Goal: Task Accomplishment & Management: Manage account settings

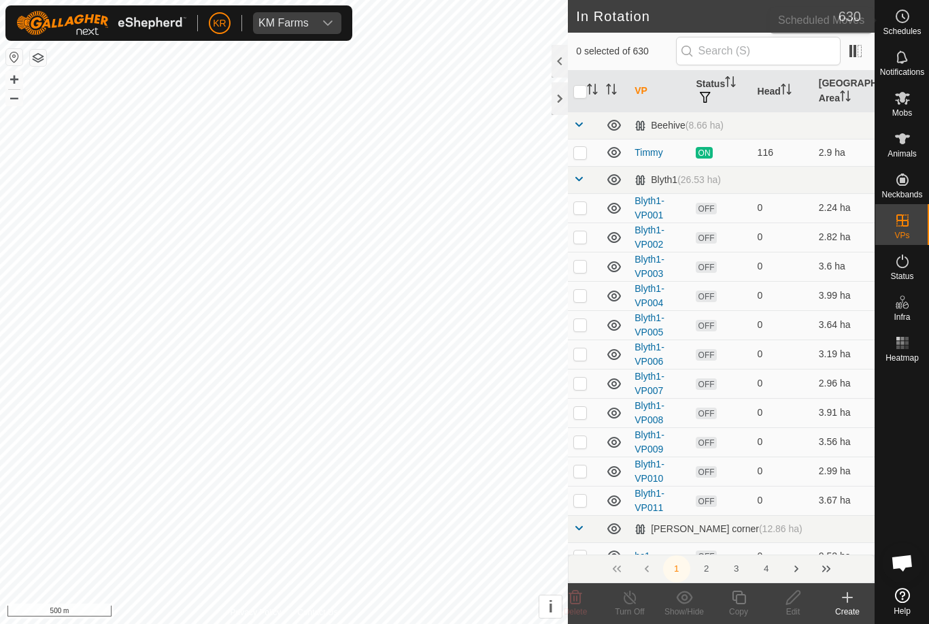
click at [915, 27] on span "Schedules" at bounding box center [902, 31] width 38 height 8
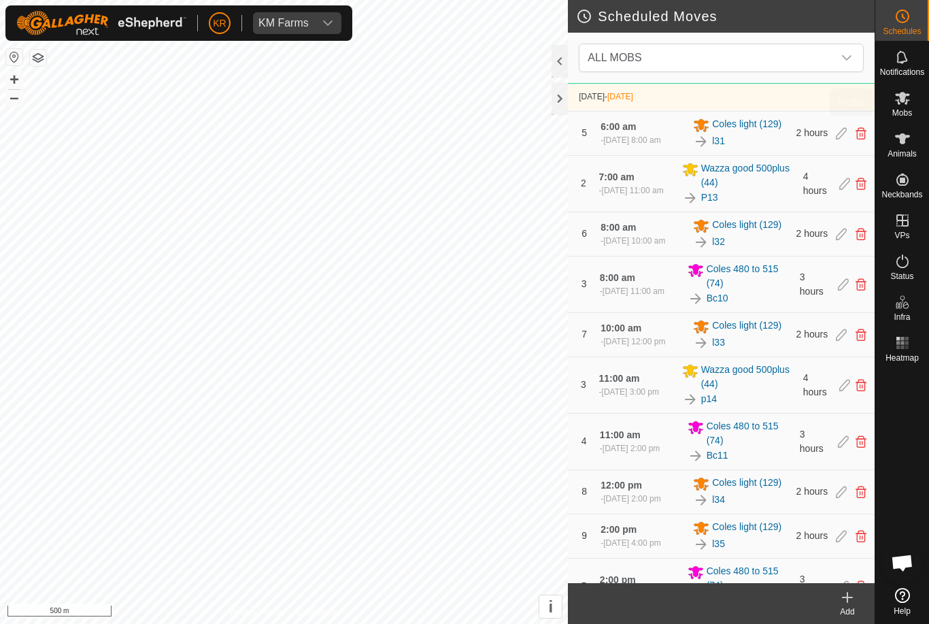
scroll to position [716, 0]
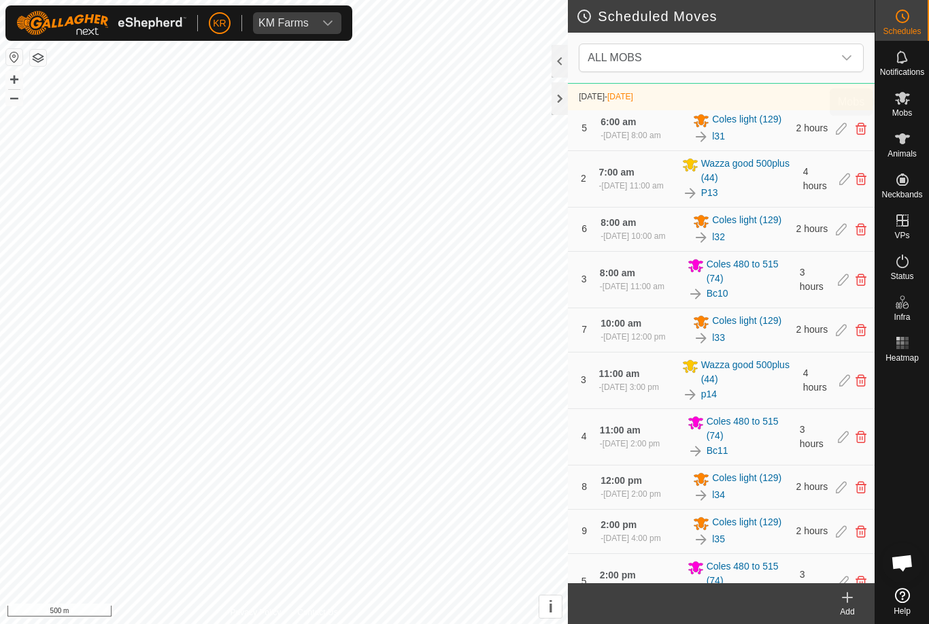
click at [912, 114] on span "Mobs" at bounding box center [902, 113] width 20 height 8
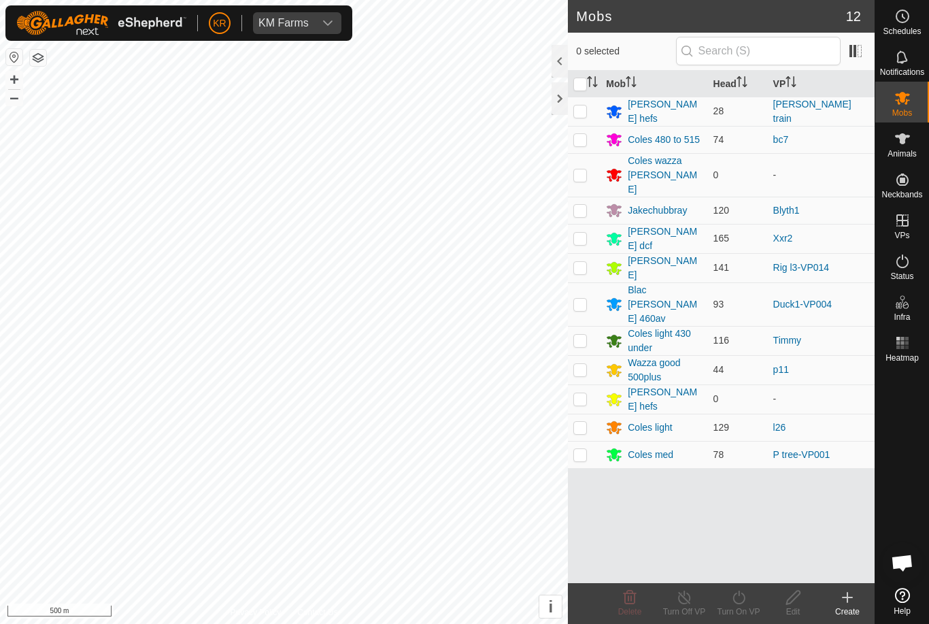
click at [577, 299] on p-checkbox at bounding box center [580, 304] width 14 height 11
checkbox input "true"
click at [752, 598] on turn-on-svg-icon at bounding box center [738, 597] width 54 height 16
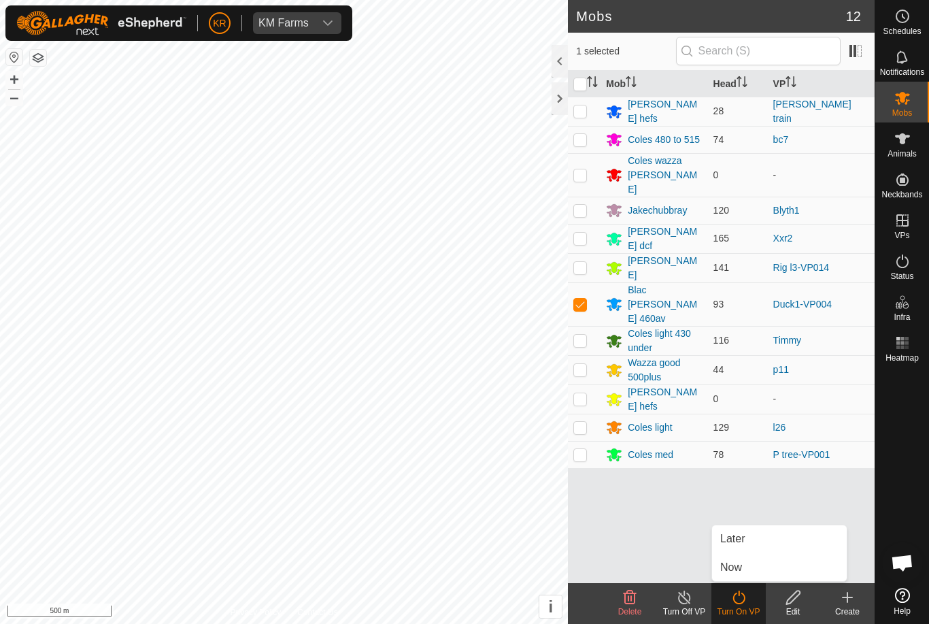
click at [784, 564] on link "Now" at bounding box center [779, 567] width 135 height 27
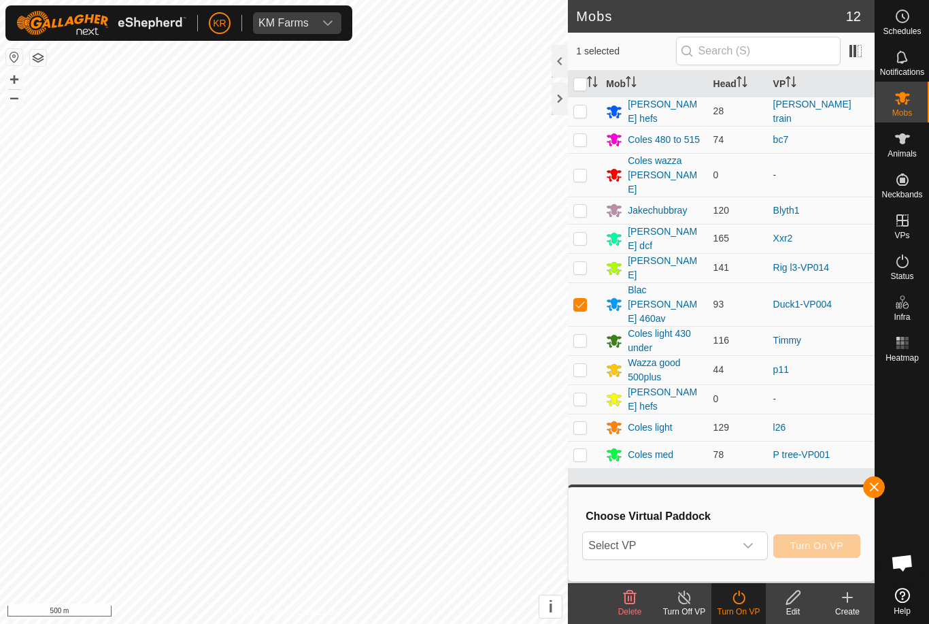
click at [729, 542] on span "Select VP" at bounding box center [658, 545] width 151 height 27
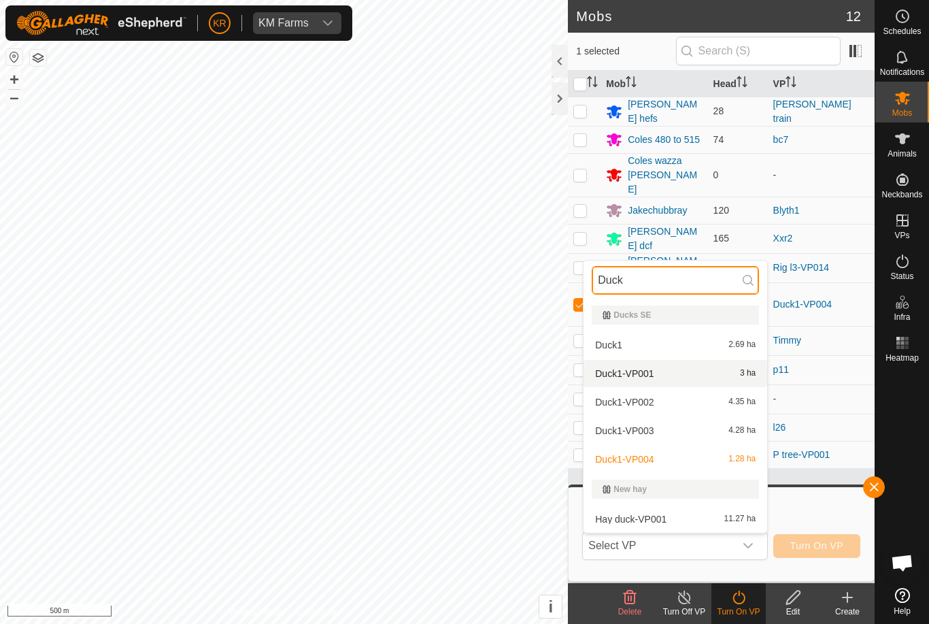
type input "Duck"
click at [666, 372] on div "Duck1-VP001 3 ha" at bounding box center [675, 373] width 167 height 16
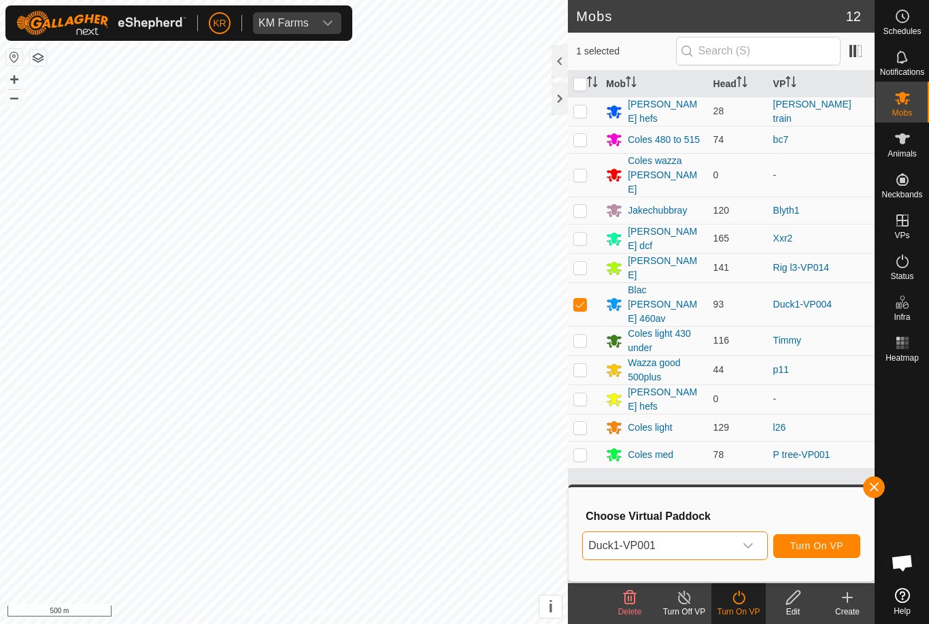
click at [754, 545] on div "dropdown trigger" at bounding box center [748, 545] width 27 height 27
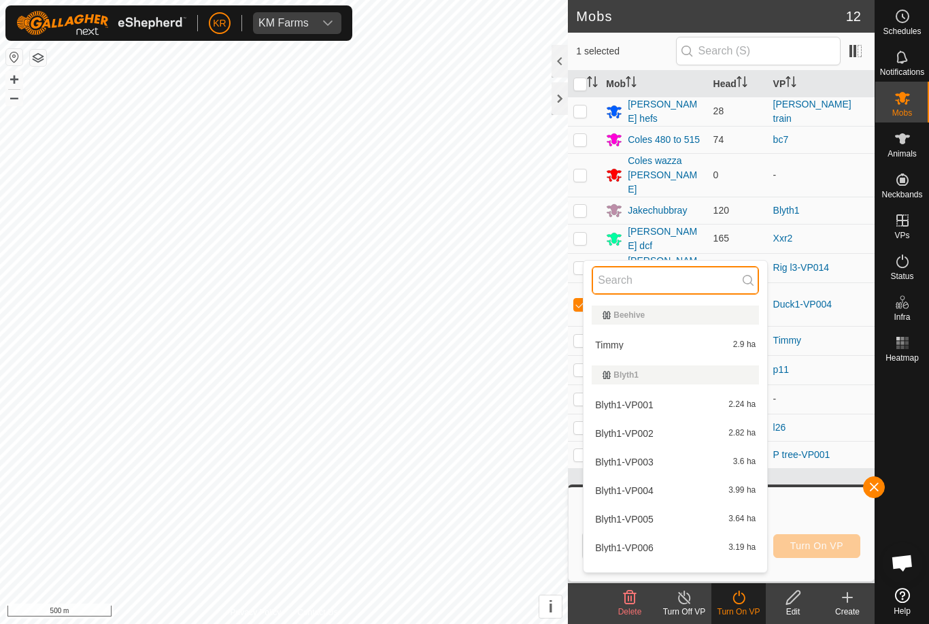
click at [642, 282] on input "text" at bounding box center [675, 280] width 167 height 29
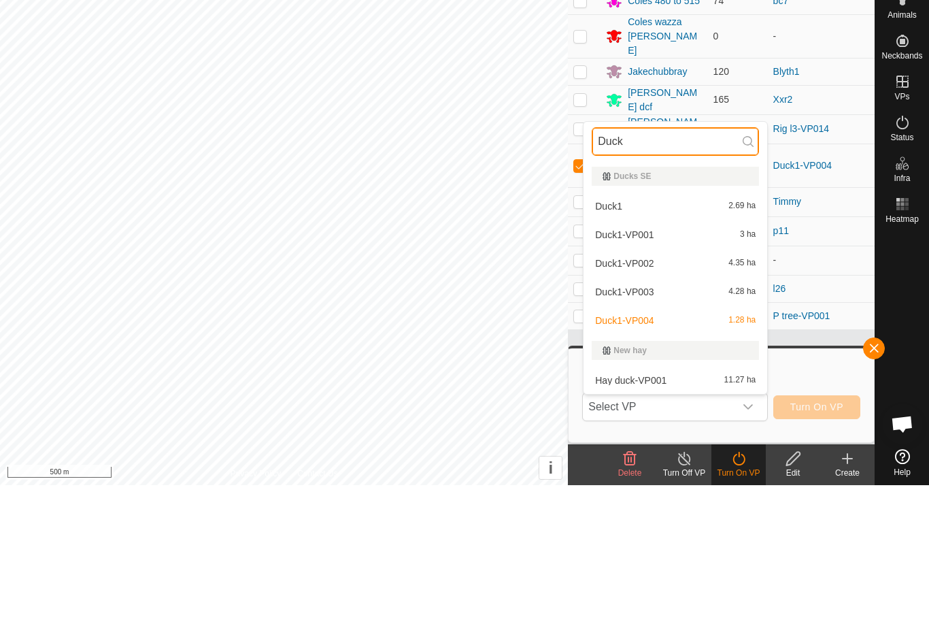
type input "Duck"
click at [654, 337] on div "Duck1 2.69 ha" at bounding box center [675, 345] width 167 height 16
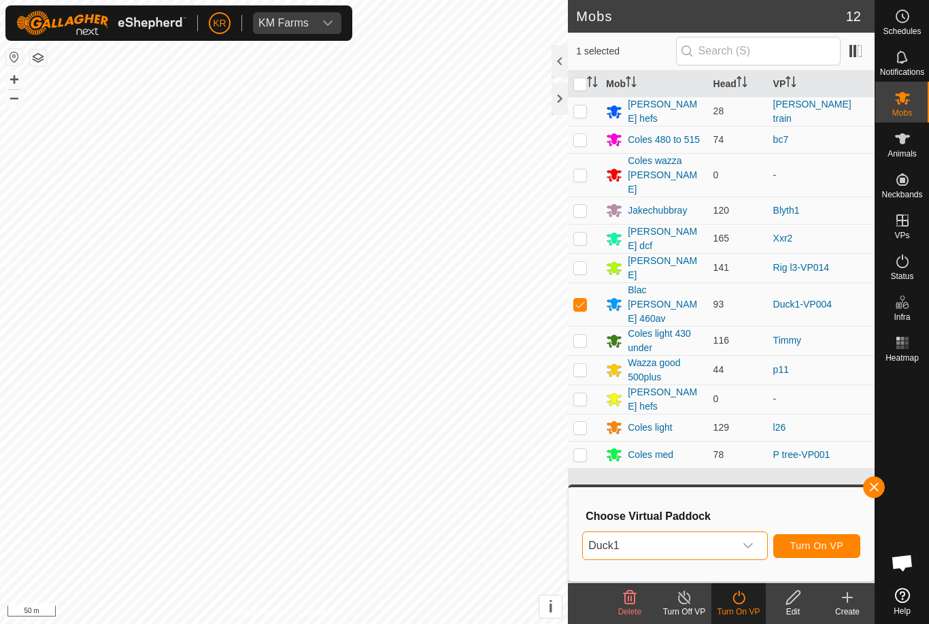
click at [826, 541] on span "Turn On VP" at bounding box center [816, 545] width 53 height 11
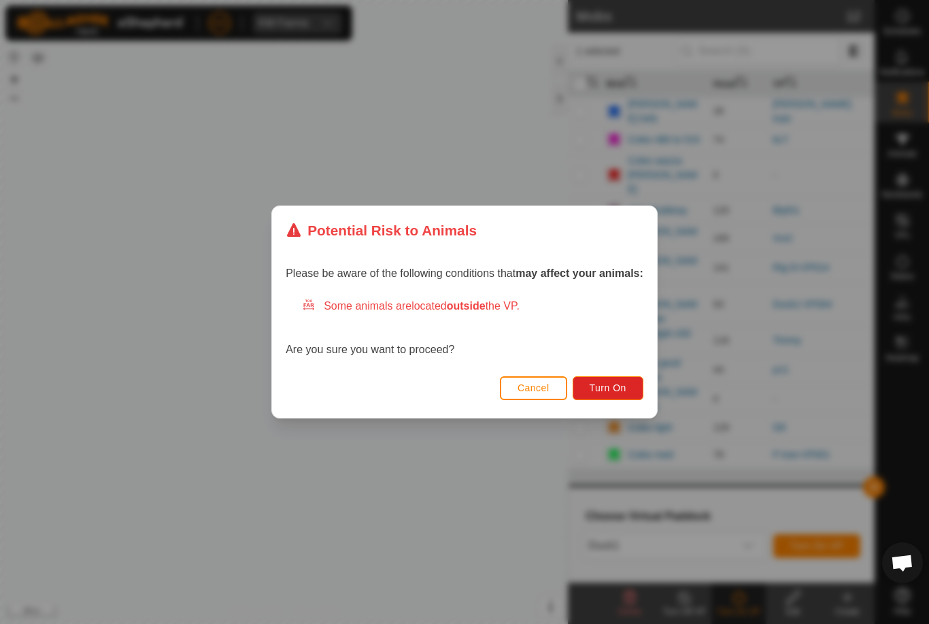
click at [602, 388] on span "Turn On" at bounding box center [608, 387] width 37 height 11
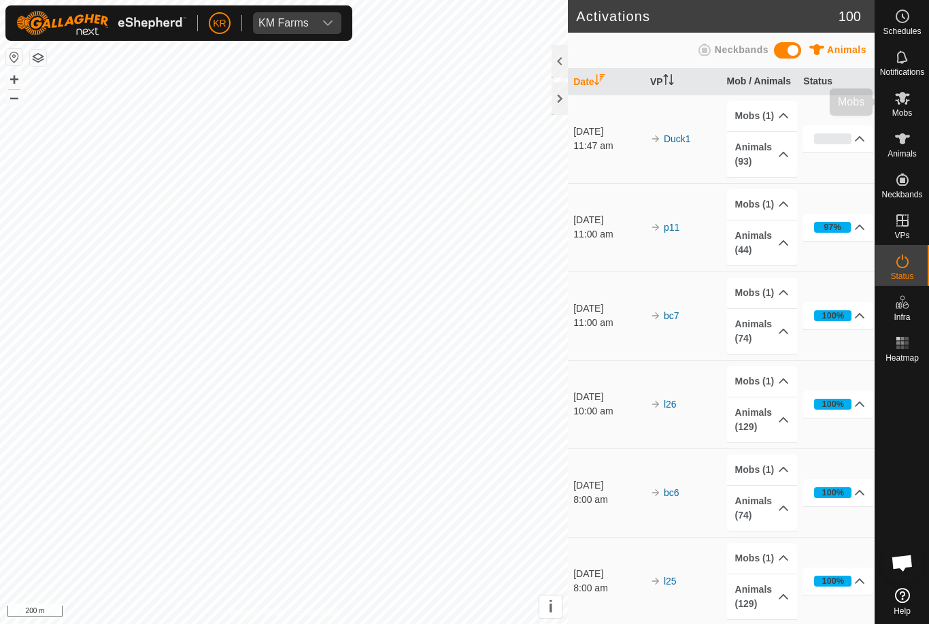
click at [909, 95] on icon at bounding box center [902, 98] width 15 height 13
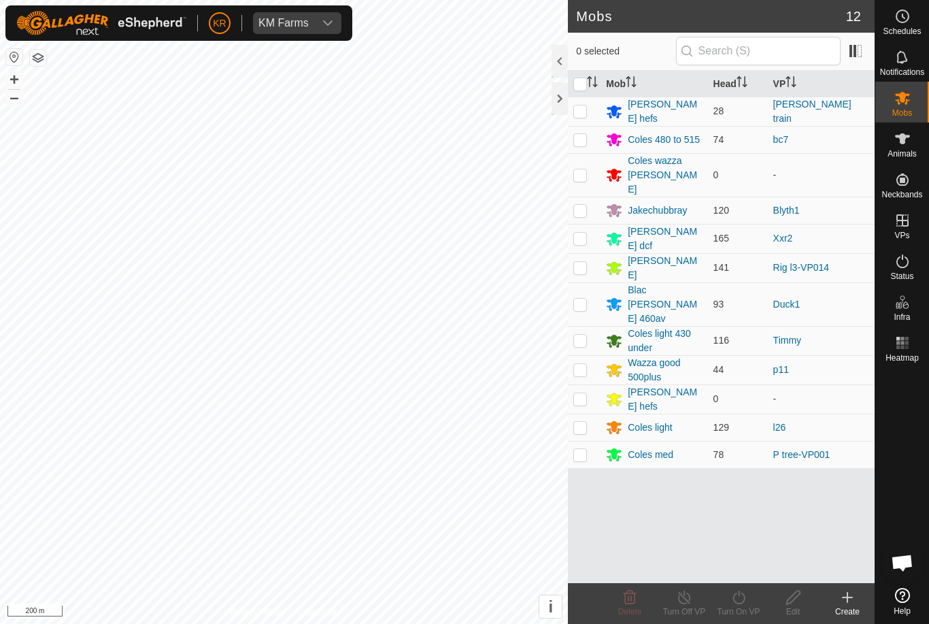
click at [580, 205] on p-checkbox at bounding box center [580, 210] width 14 height 11
checkbox input "true"
click at [747, 596] on icon at bounding box center [738, 597] width 17 height 16
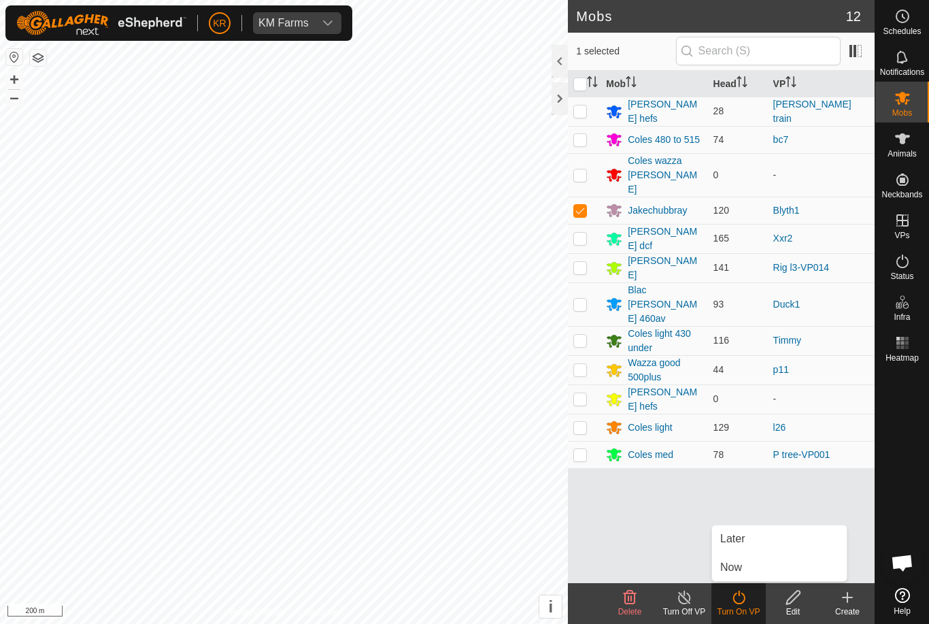
click at [750, 567] on link "Now" at bounding box center [779, 567] width 135 height 27
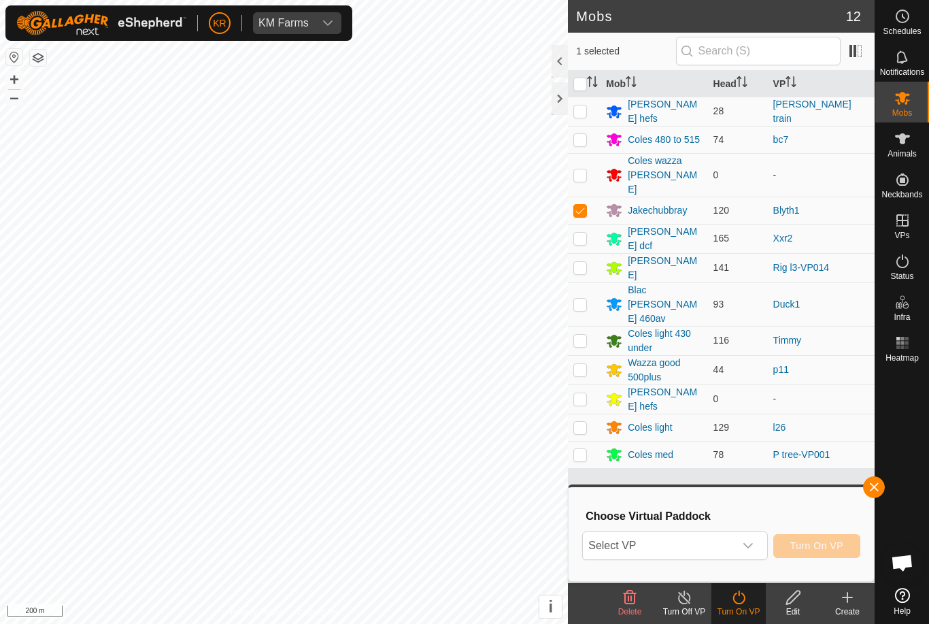
click at [722, 548] on span "Select VP" at bounding box center [658, 545] width 151 height 27
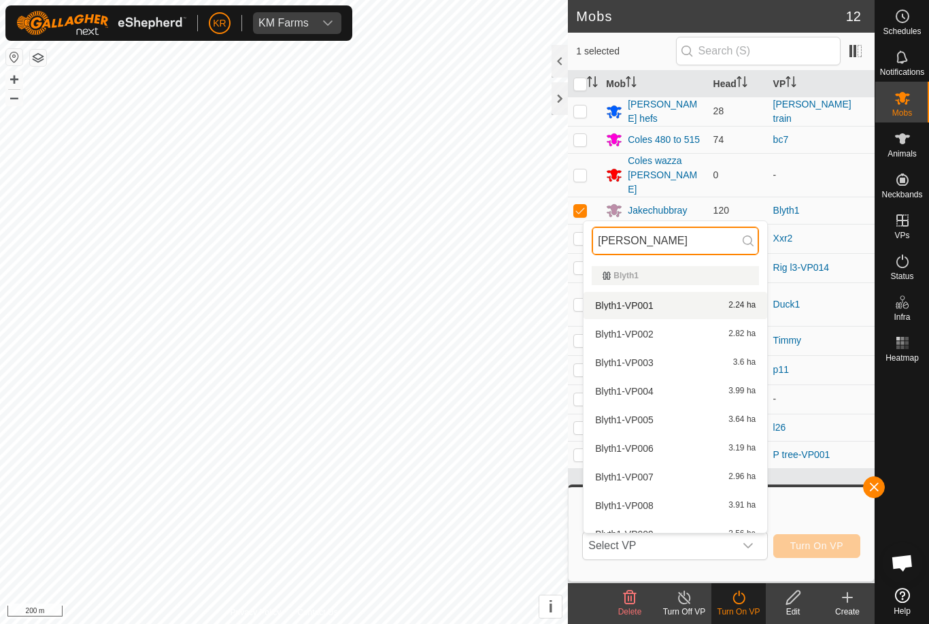
type input "Bly"
click at [665, 304] on div "Blyth1-VP001 2.24 ha" at bounding box center [675, 305] width 167 height 16
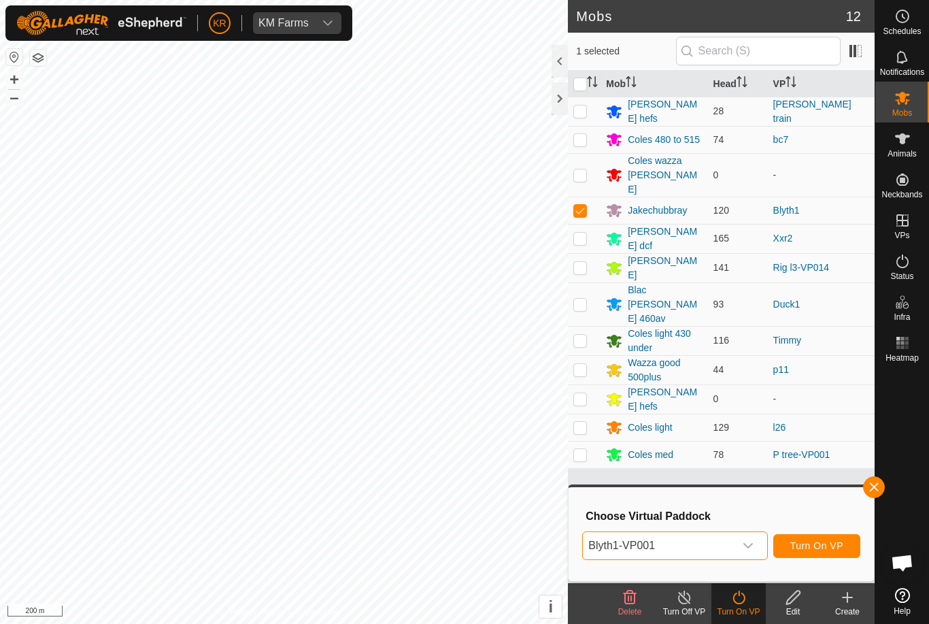
click at [807, 544] on span "Turn On VP" at bounding box center [816, 545] width 53 height 11
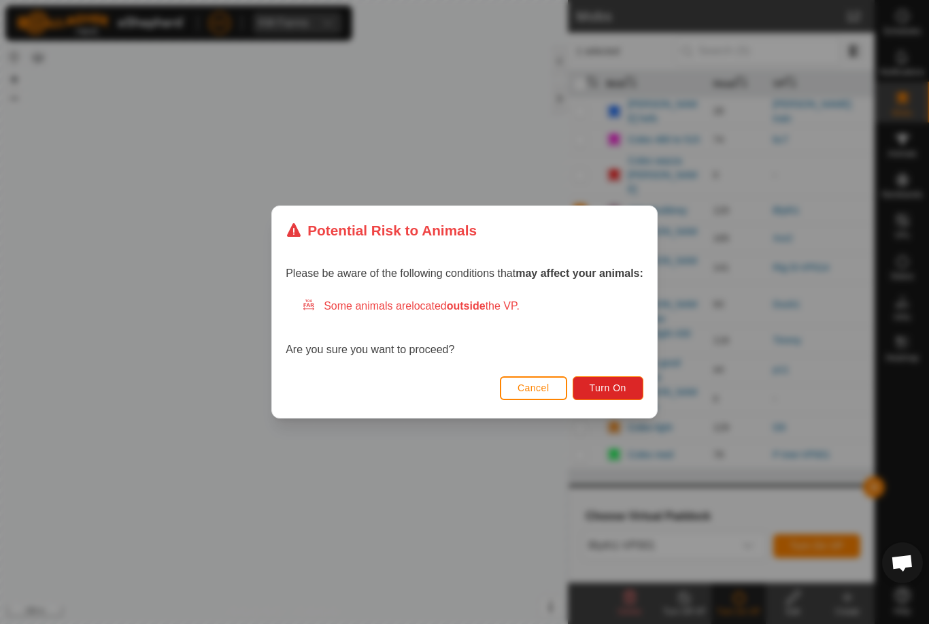
click at [613, 372] on div "Cancel Turn On" at bounding box center [464, 394] width 385 height 46
click at [624, 388] on span "Turn On" at bounding box center [608, 387] width 37 height 11
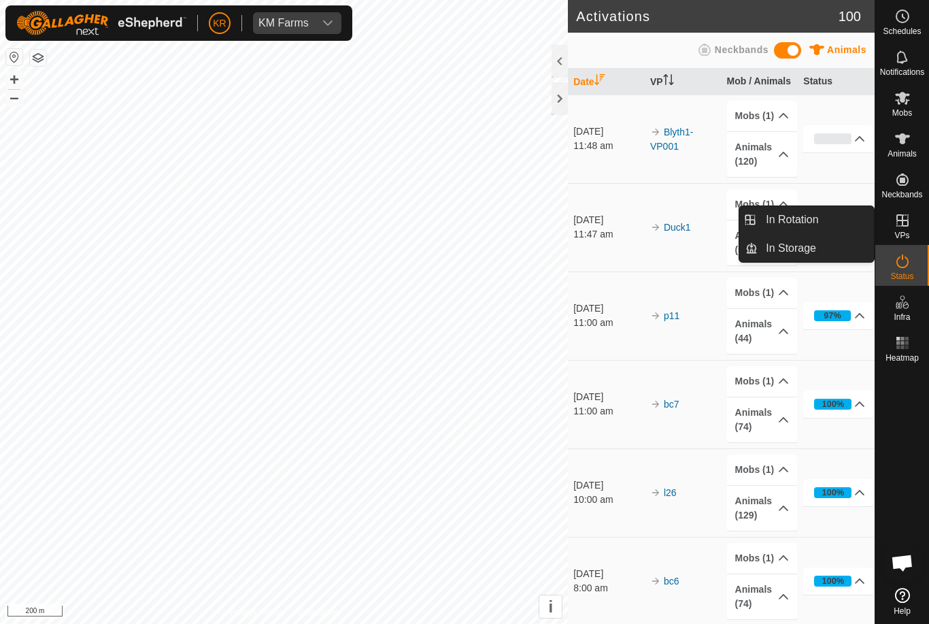
click at [802, 223] on span "In Rotation" at bounding box center [792, 220] width 52 height 16
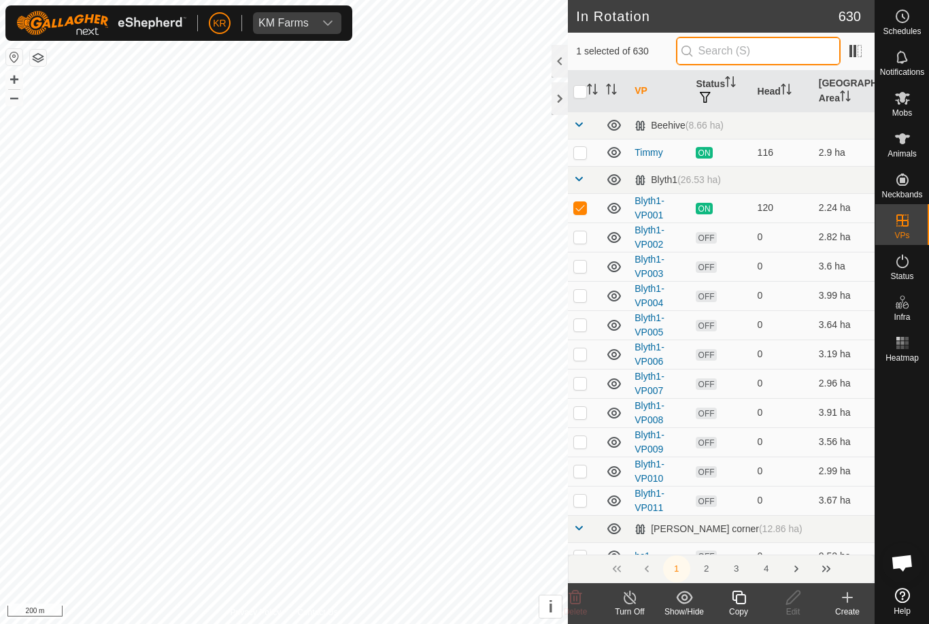
click at [773, 58] on input "text" at bounding box center [758, 51] width 165 height 29
click at [585, 207] on p-checkbox at bounding box center [580, 207] width 14 height 11
checkbox input "false"
click at [907, 28] on span "Schedules" at bounding box center [902, 31] width 38 height 8
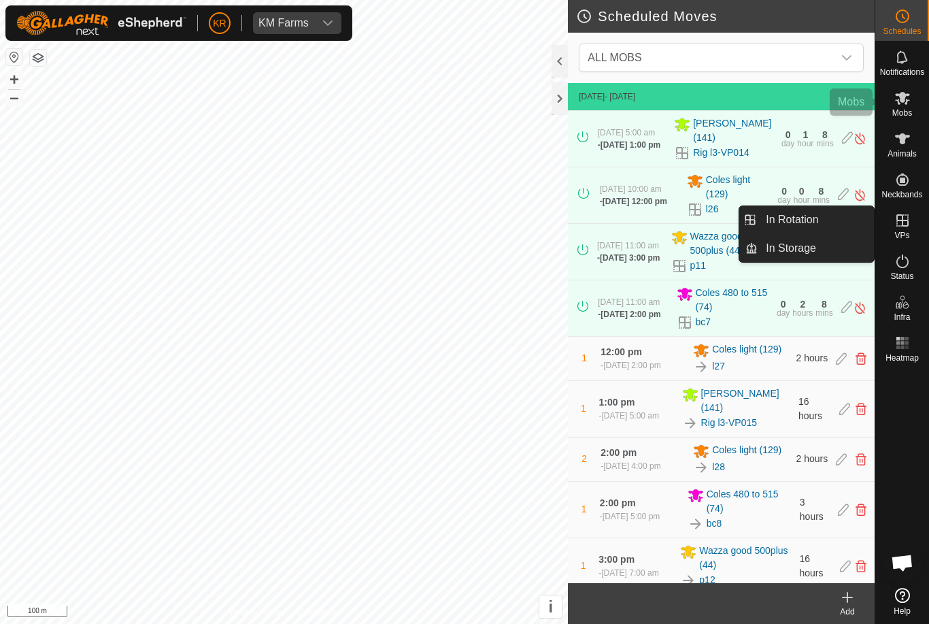
click at [906, 106] on es-mob-svg-icon at bounding box center [902, 98] width 24 height 22
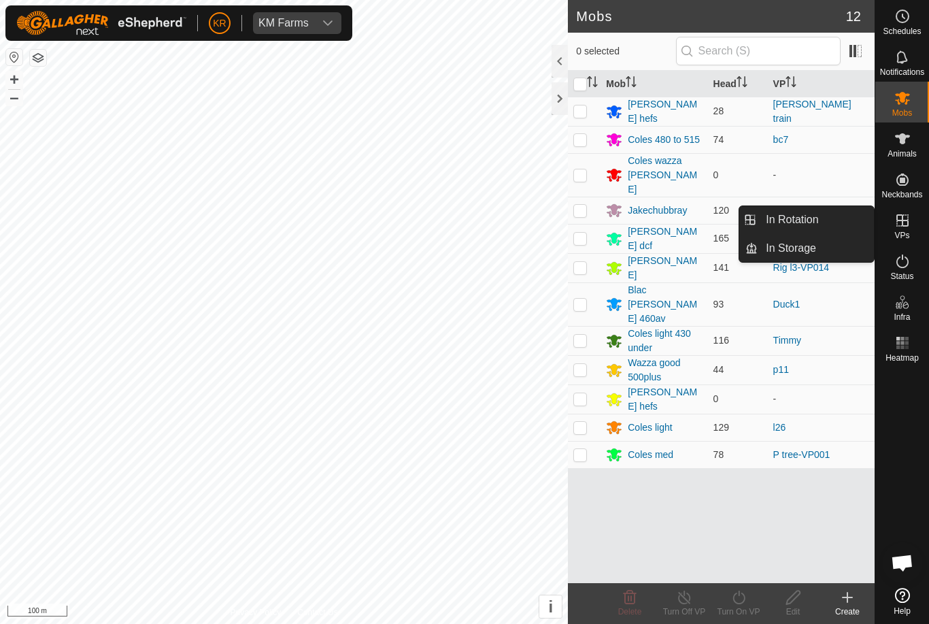
click at [828, 222] on link "In Rotation" at bounding box center [816, 219] width 116 height 27
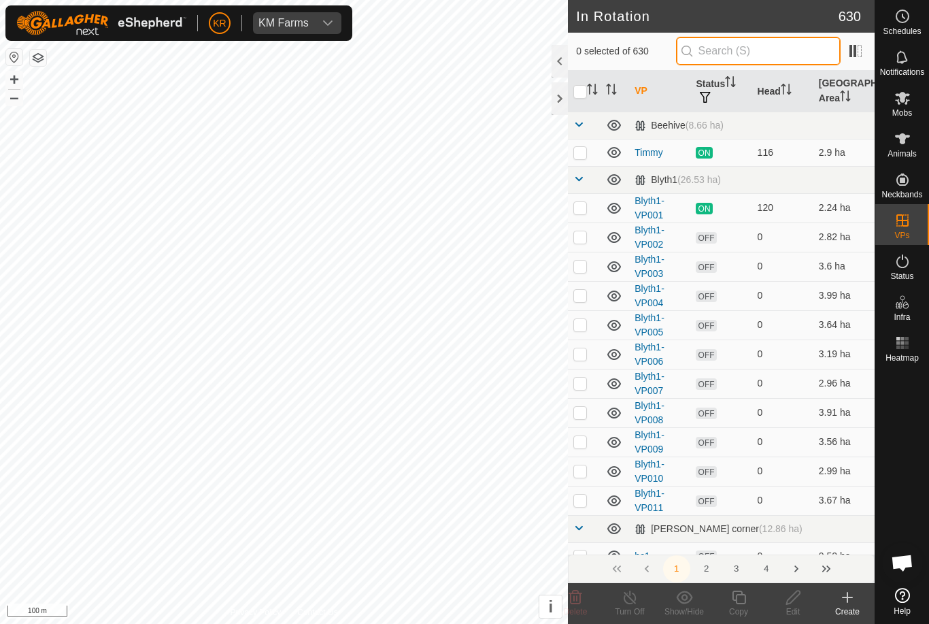
click at [758, 60] on input "text" at bounding box center [758, 51] width 165 height 29
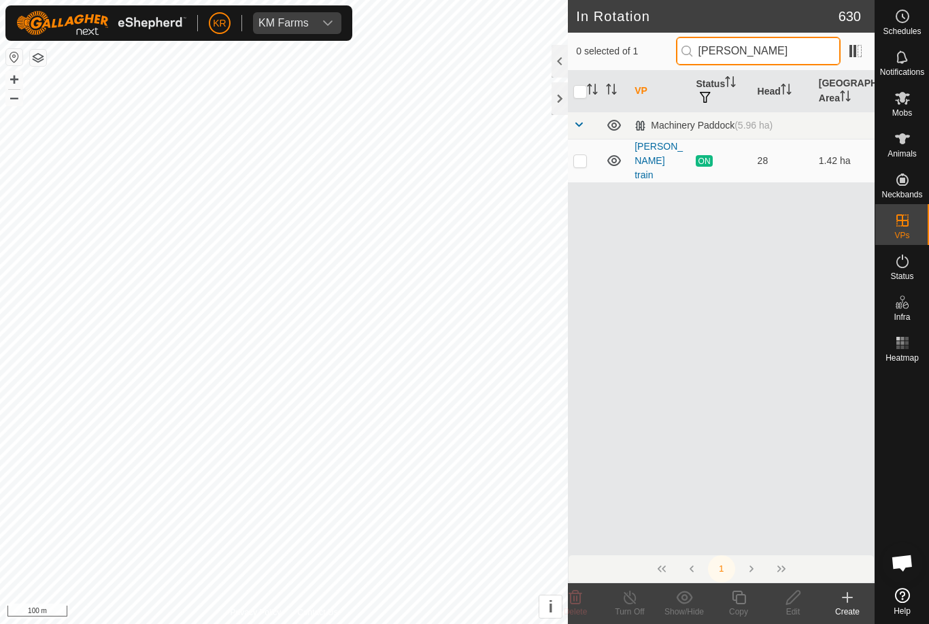
type input "Lawson"
click at [582, 156] on p-checkbox at bounding box center [580, 160] width 14 height 11
checkbox input "true"
click at [740, 603] on icon at bounding box center [739, 597] width 14 height 14
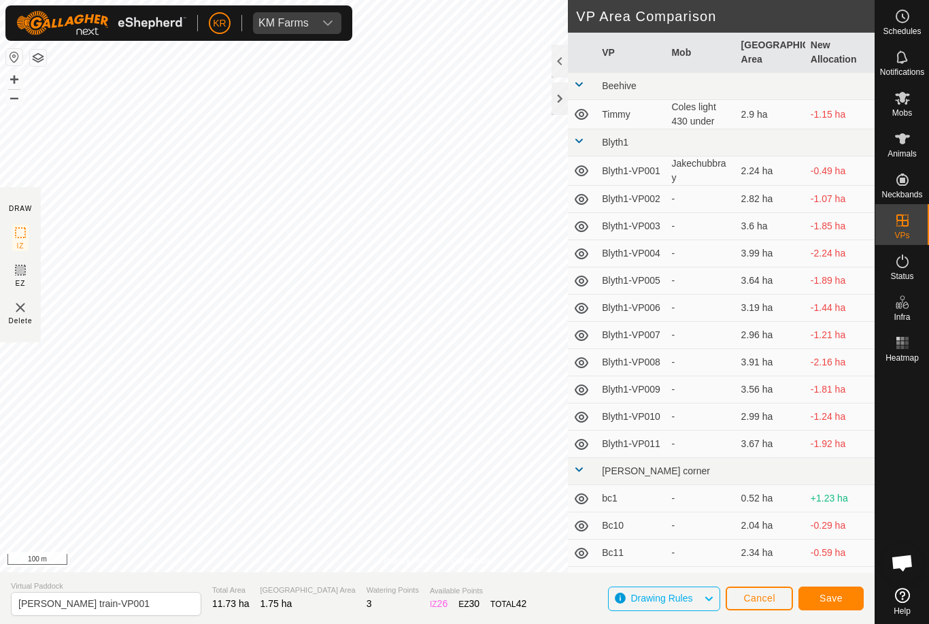
click at [801, 595] on button "Save" at bounding box center [830, 598] width 65 height 24
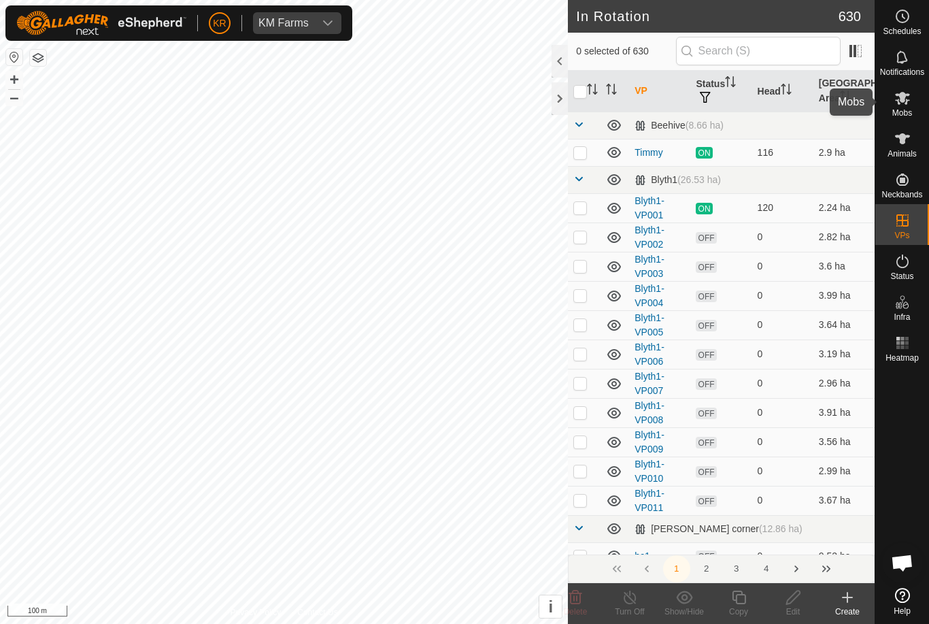
click at [906, 103] on icon at bounding box center [902, 98] width 15 height 13
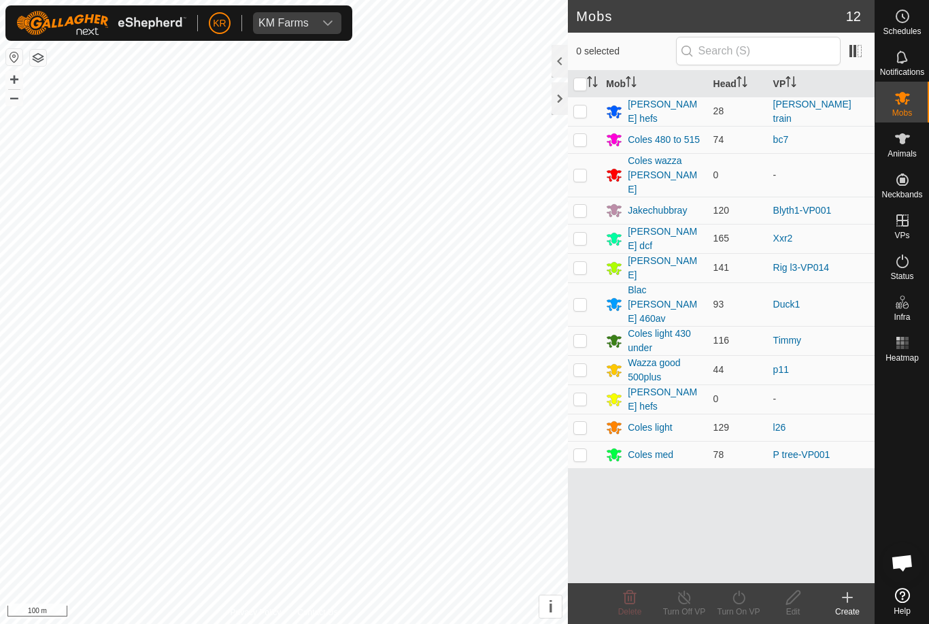
click at [579, 111] on p-checkbox at bounding box center [580, 110] width 14 height 11
checkbox input "true"
click at [733, 605] on icon at bounding box center [738, 597] width 17 height 16
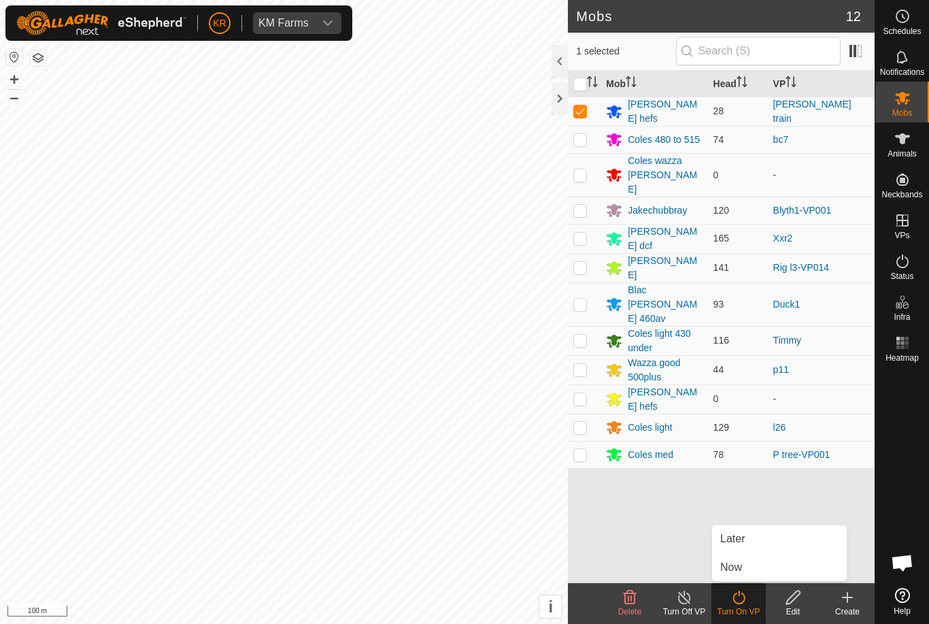
click at [754, 572] on link "Now" at bounding box center [779, 567] width 135 height 27
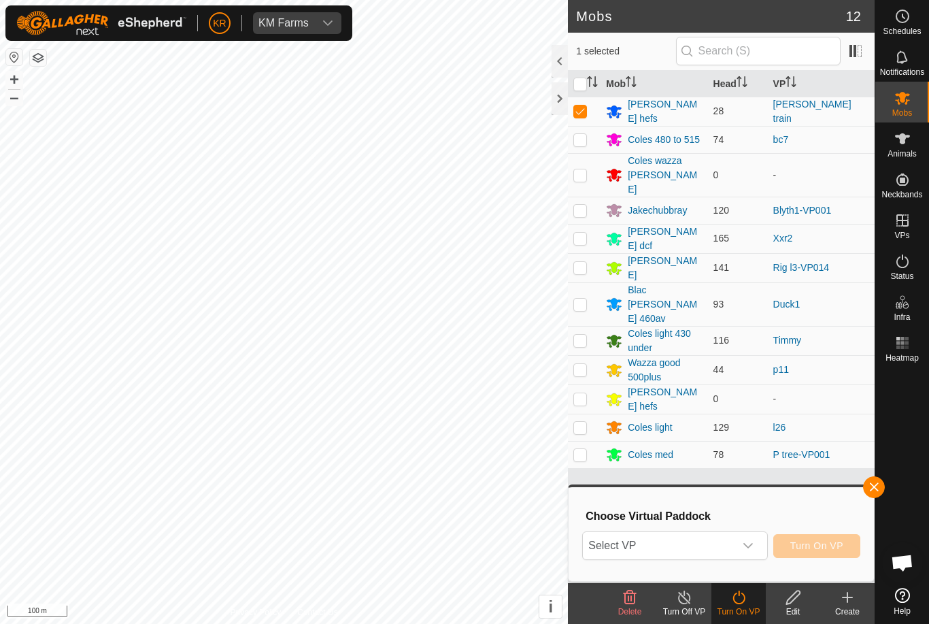
click at [718, 550] on span "Select VP" at bounding box center [658, 545] width 151 height 27
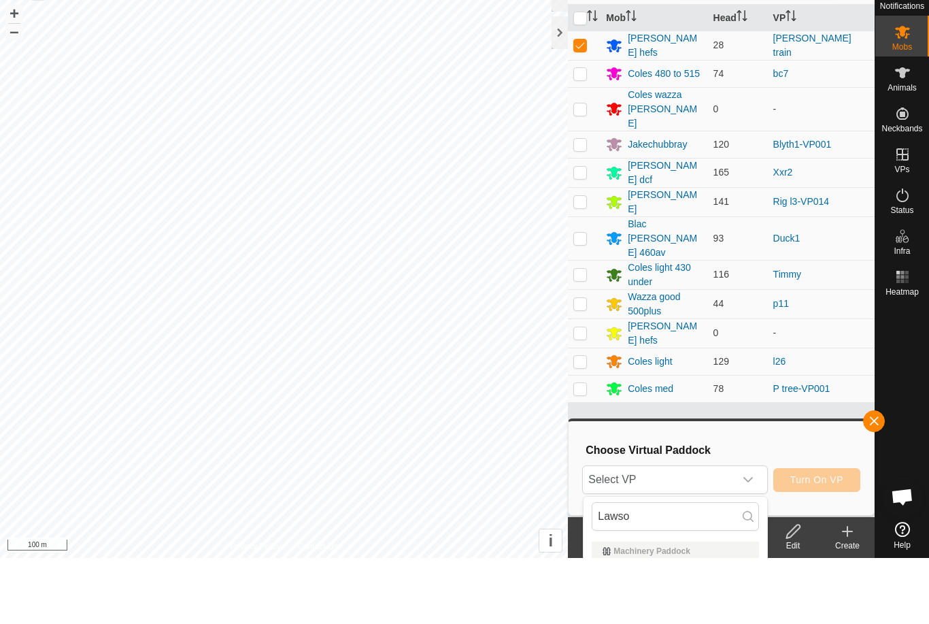
scroll to position [66, 0]
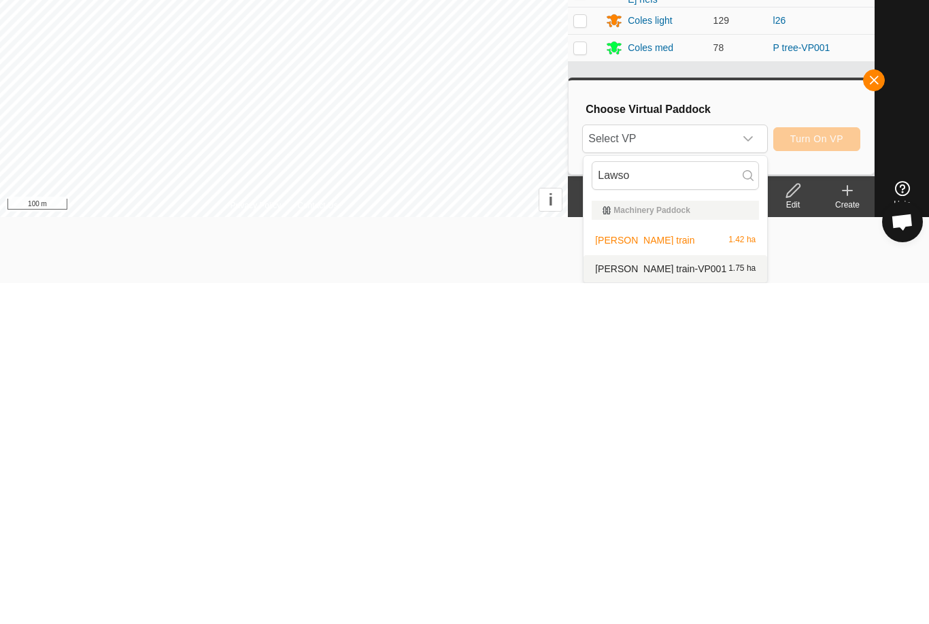
type input "Lawso"
click at [682, 605] on span "[PERSON_NAME] train-VP001" at bounding box center [660, 610] width 131 height 10
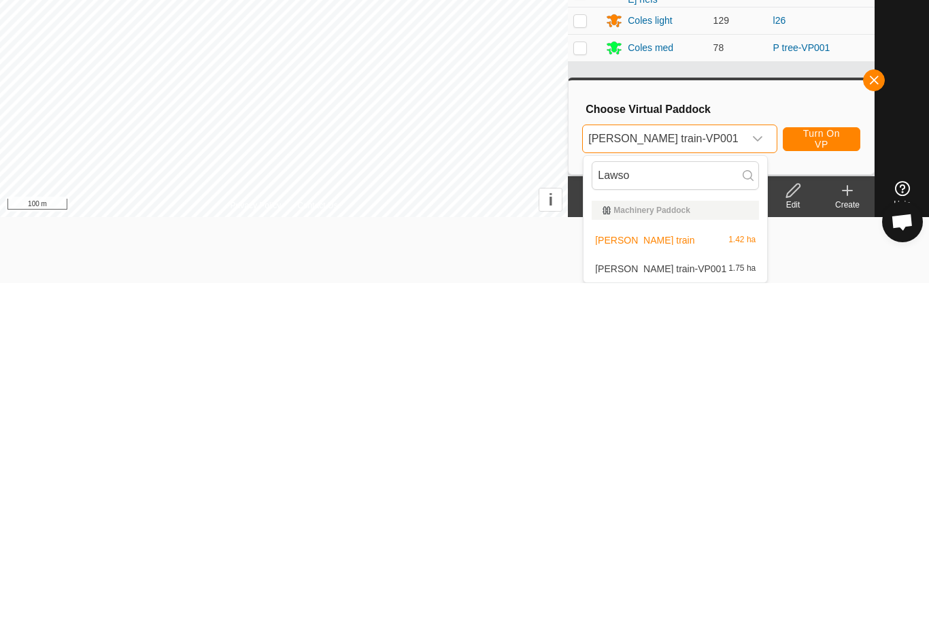
scroll to position [0, 0]
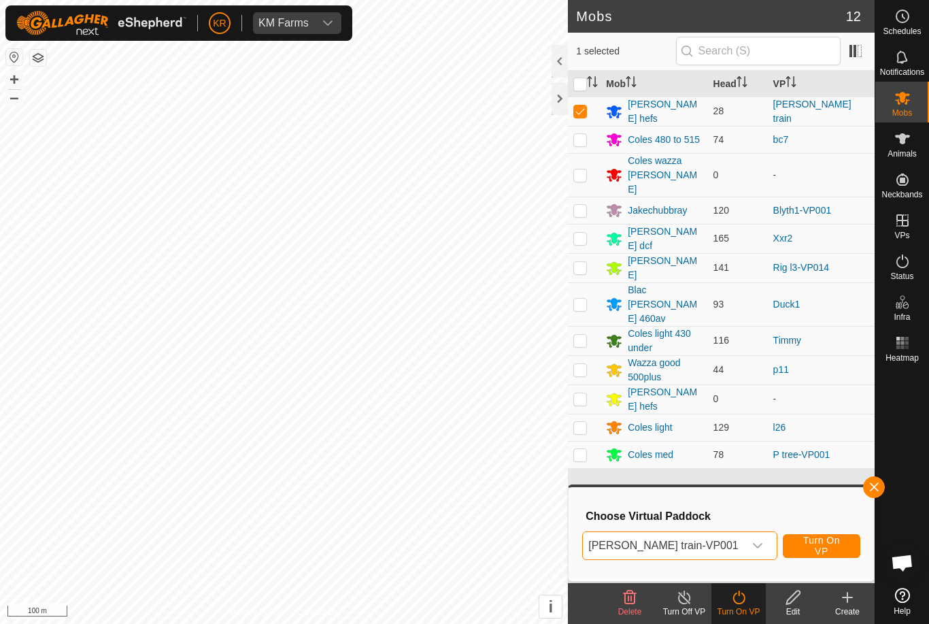
click at [827, 540] on span "Turn On VP" at bounding box center [822, 546] width 44 height 22
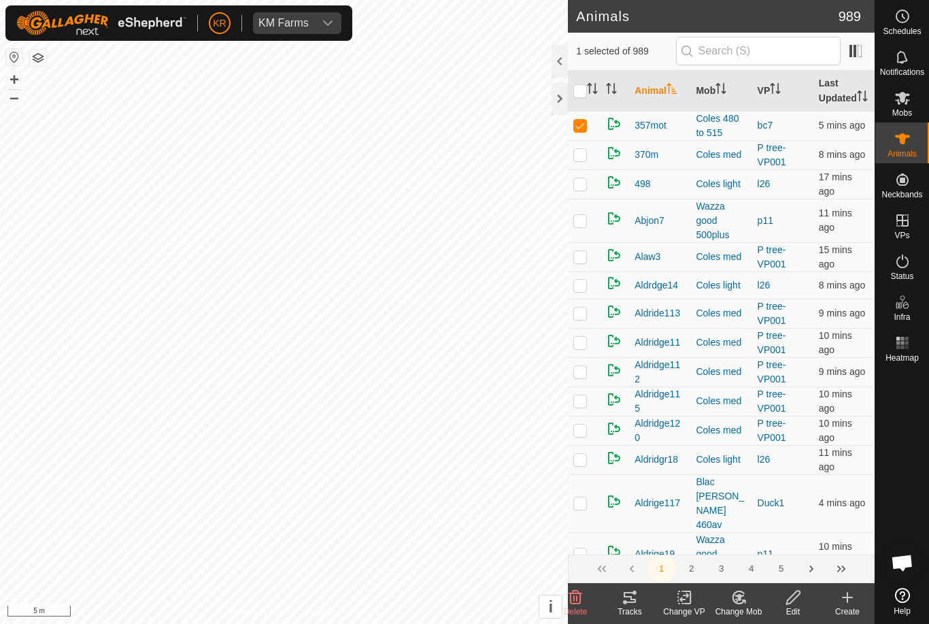
click at [578, 590] on icon at bounding box center [575, 597] width 16 height 16
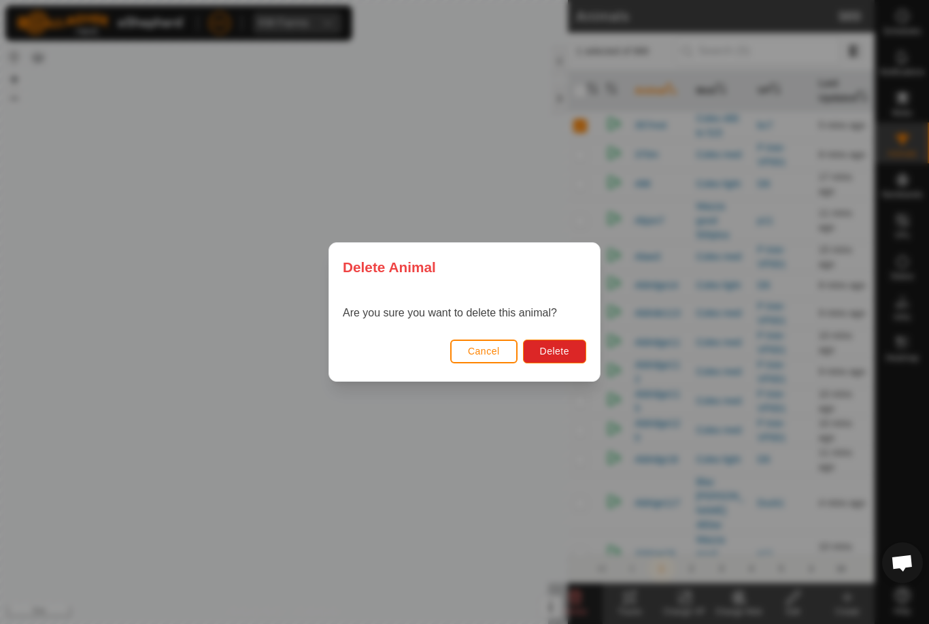
click at [552, 362] on button "Delete" at bounding box center [554, 351] width 63 height 24
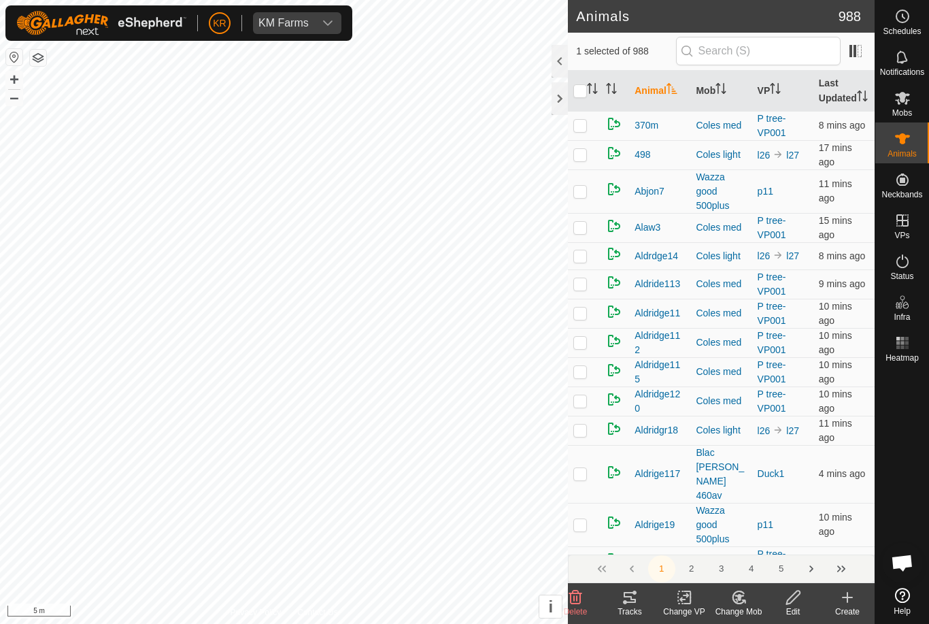
click at [571, 594] on icon at bounding box center [575, 597] width 13 height 14
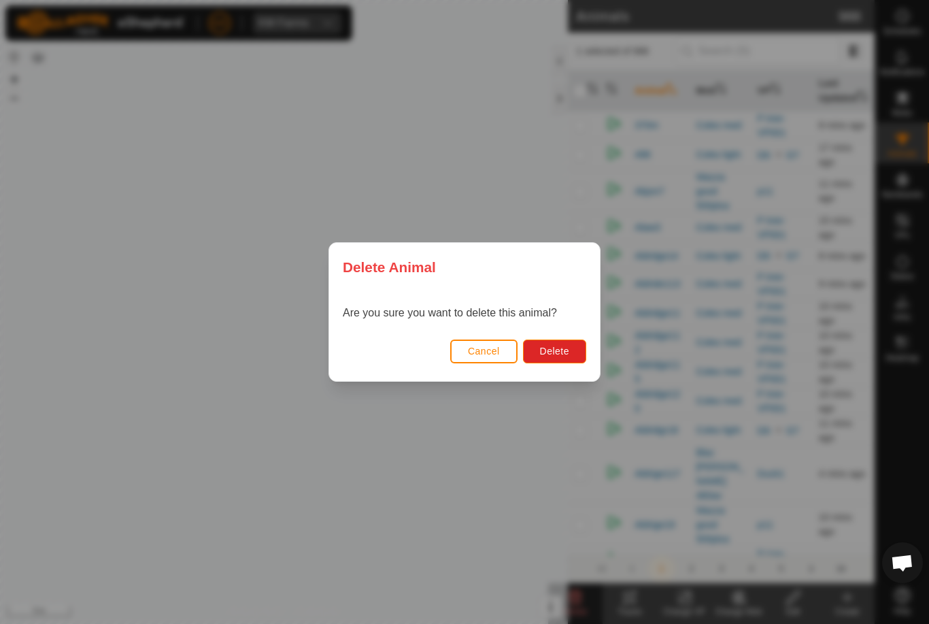
click at [559, 347] on span "Delete" at bounding box center [554, 351] width 29 height 11
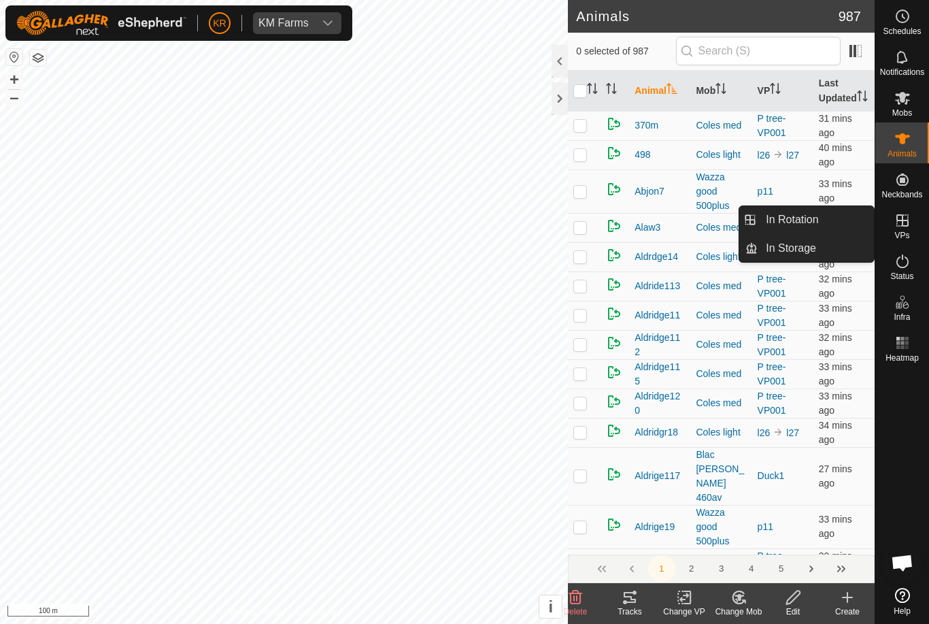
click at [818, 223] on span "In Rotation" at bounding box center [792, 220] width 52 height 16
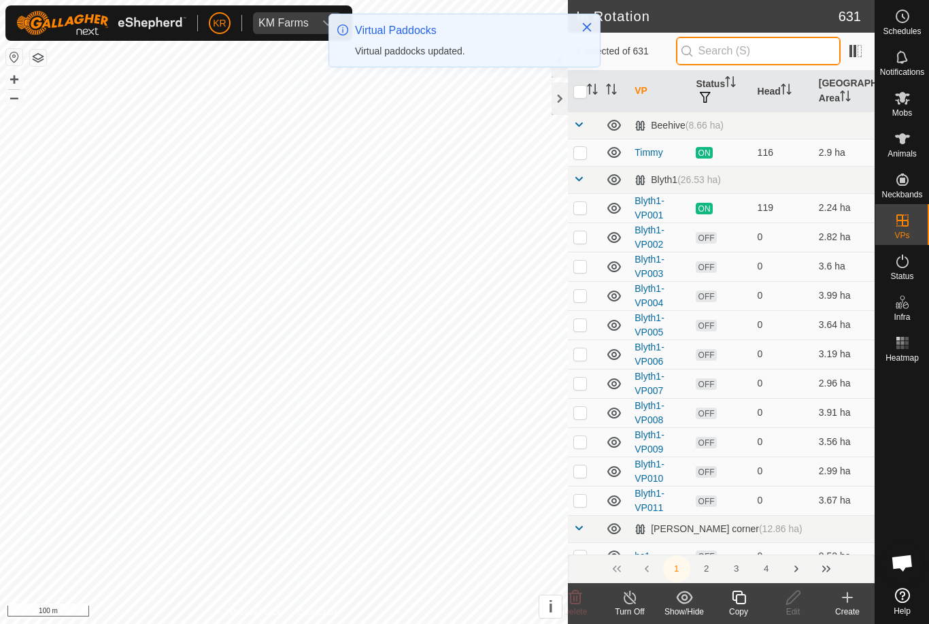
click at [778, 53] on input "text" at bounding box center [758, 51] width 165 height 29
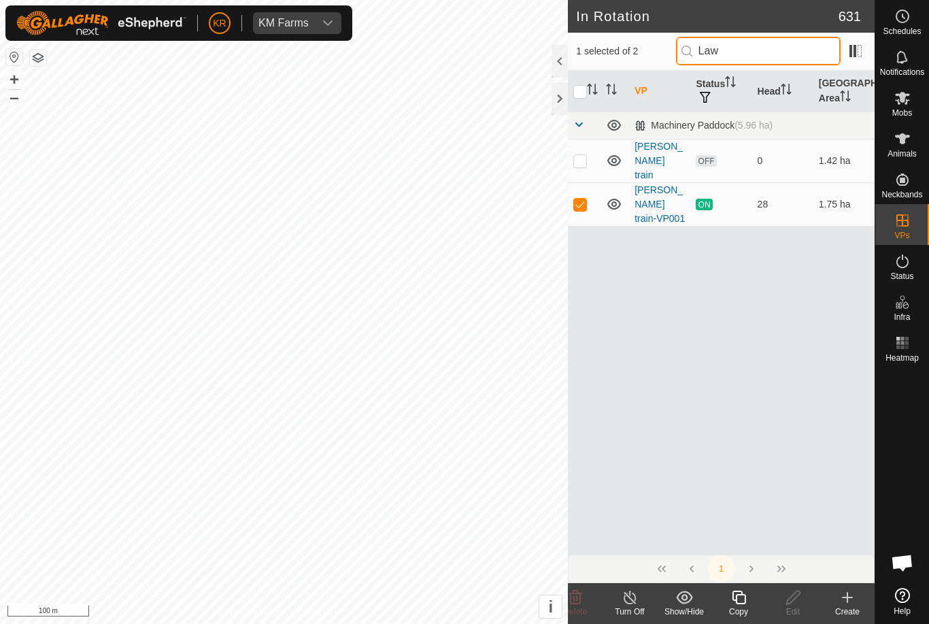
type input "Law"
click at [586, 199] on p-checkbox at bounding box center [580, 204] width 14 height 11
checkbox input "false"
click at [582, 158] on p-checkbox at bounding box center [580, 160] width 14 height 11
checkbox input "true"
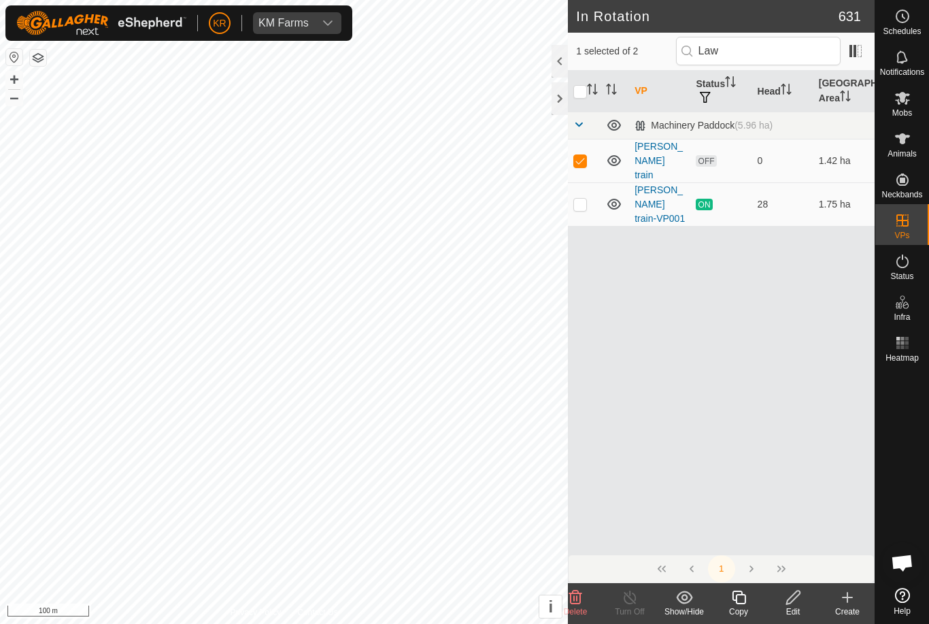
click at [586, 597] on delete-svg-icon at bounding box center [575, 597] width 54 height 16
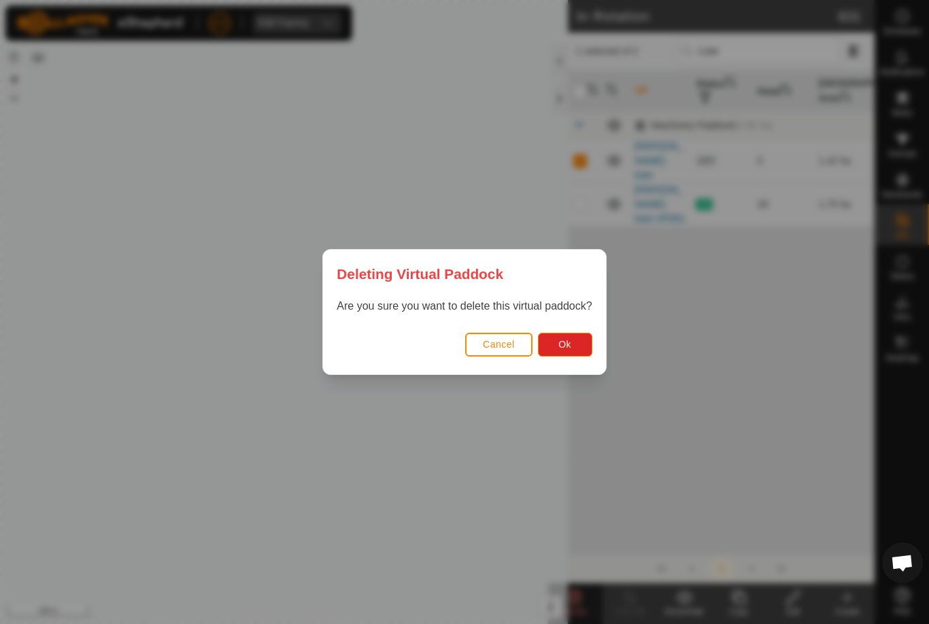
click at [579, 341] on button "Ok" at bounding box center [565, 345] width 54 height 24
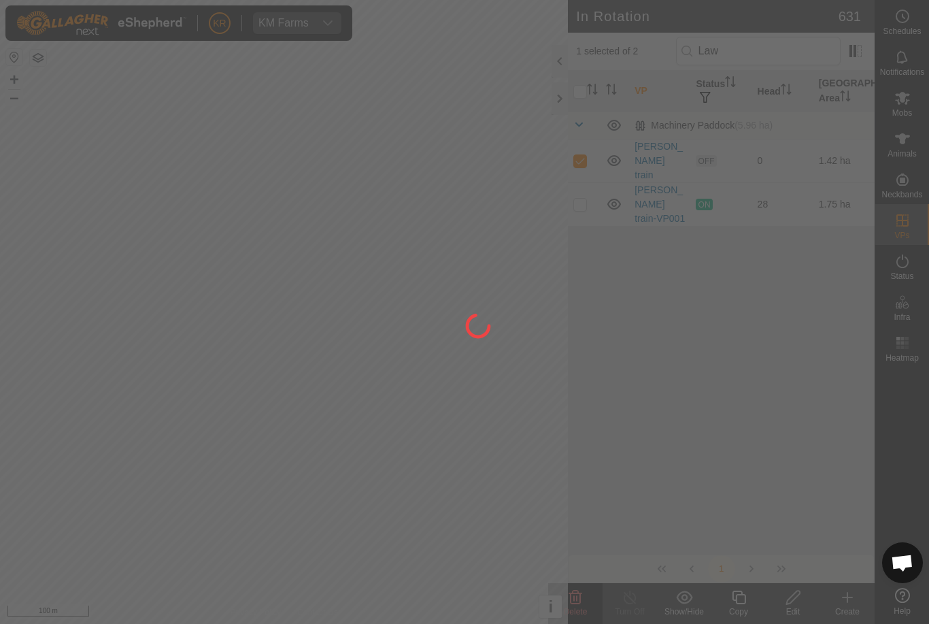
checkbox input "false"
